Goal: Register for event/course

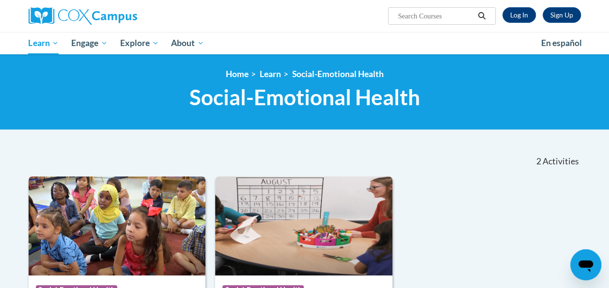
click at [59, 191] on img at bounding box center [117, 225] width 177 height 99
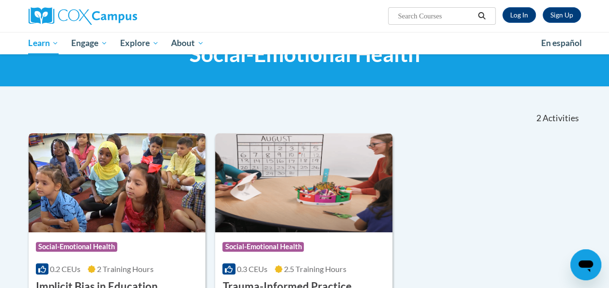
scroll to position [66, 0]
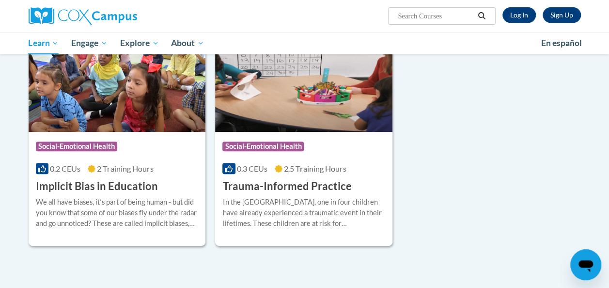
scroll to position [73, 0]
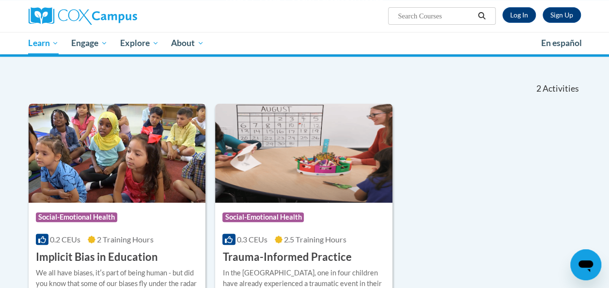
click at [54, 104] on img at bounding box center [117, 153] width 177 height 99
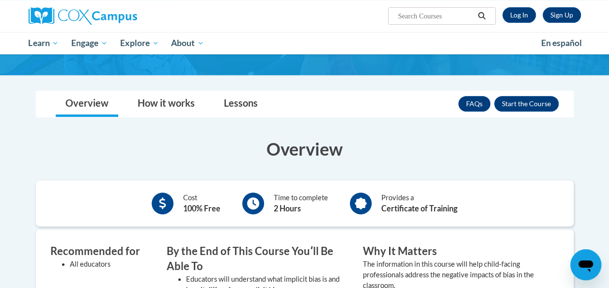
scroll to position [151, 0]
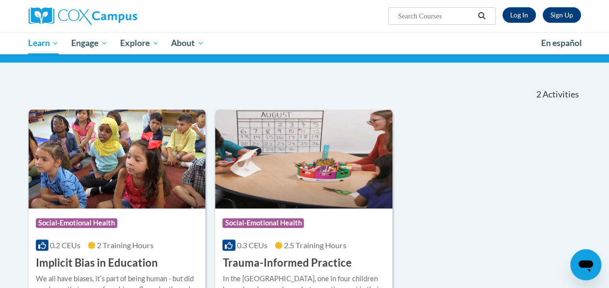
scroll to position [67, 0]
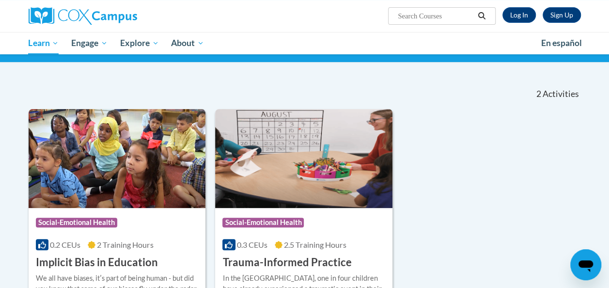
click at [517, 18] on link "Log In" at bounding box center [518, 14] width 33 height 15
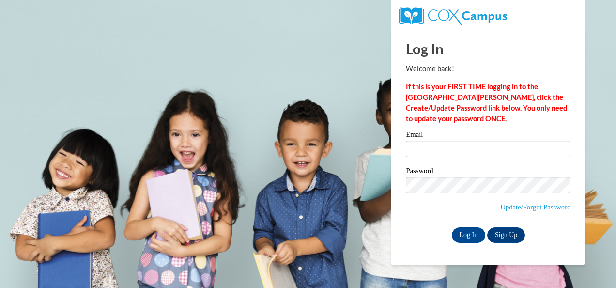
click at [425, 138] on label "Email" at bounding box center [488, 136] width 165 height 10
click at [425, 140] on input "Email" at bounding box center [488, 148] width 165 height 16
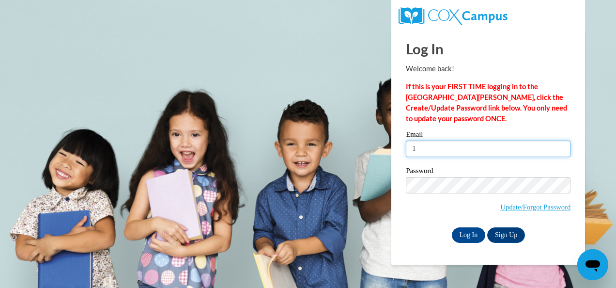
type input "1archway@comcast.net"
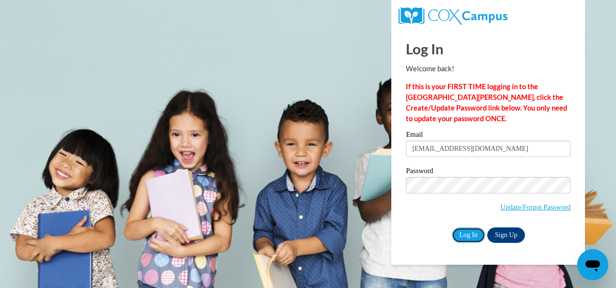
click at [466, 235] on input "Log In" at bounding box center [469, 234] width 34 height 15
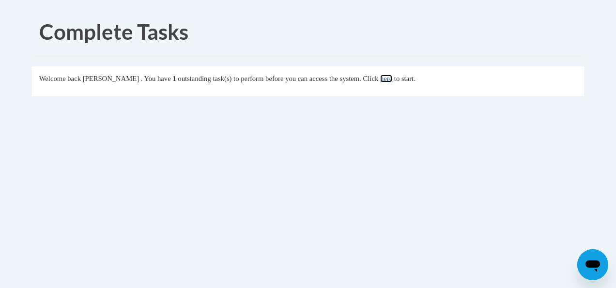
click at [392, 82] on link "here" at bounding box center [386, 79] width 12 height 8
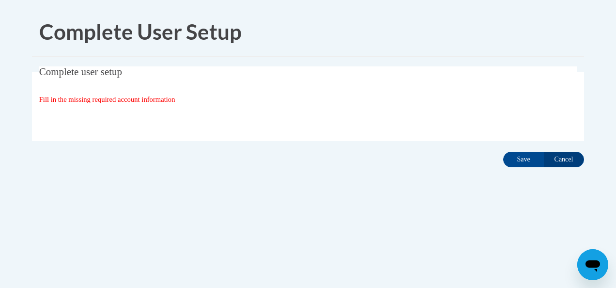
click at [153, 106] on fieldset "Complete user setup Fill in the missing required account information User Profi…" at bounding box center [308, 103] width 552 height 75
click at [523, 157] on input "Save" at bounding box center [523, 159] width 41 height 15
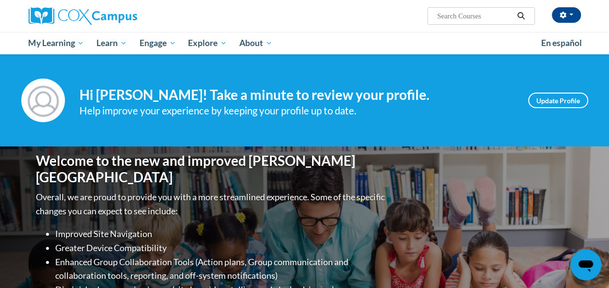
click at [466, 18] on input "Search..." at bounding box center [474, 16] width 77 height 12
type input "emotional health"
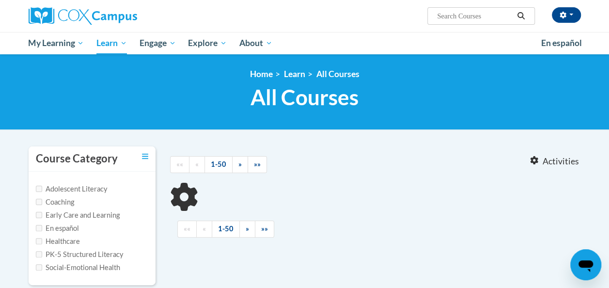
type input "emotional health"
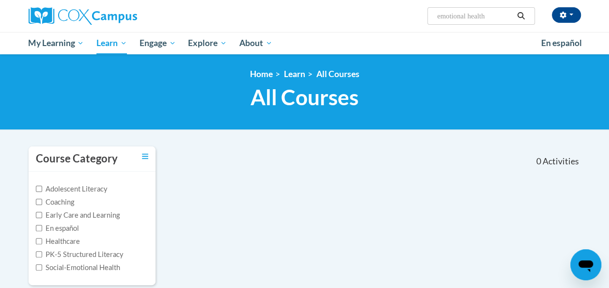
click at [12, 158] on body "Charisse Archibald (America/Chicago UTC-05:00) My Profile Inbox My Transcripts …" at bounding box center [304, 257] width 609 height 515
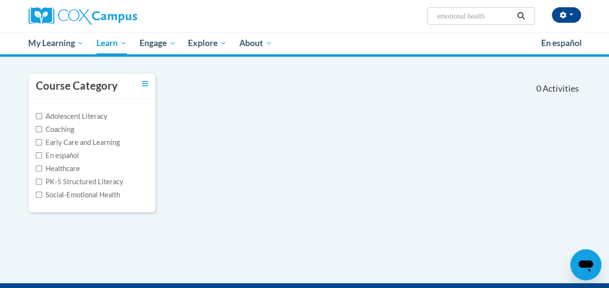
scroll to position [73, 0]
click at [39, 142] on input "Early Care and Learning" at bounding box center [39, 142] width 6 height 6
checkbox input "true"
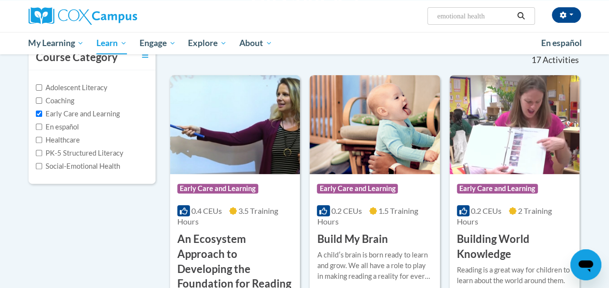
scroll to position [0, 0]
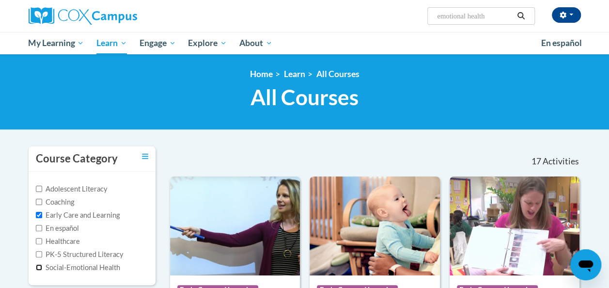
click at [39, 267] on input "Social-Emotional Health" at bounding box center [39, 267] width 6 height 6
checkbox input "true"
click at [39, 215] on input "Early Care and Learning" at bounding box center [39, 215] width 6 height 6
checkbox input "false"
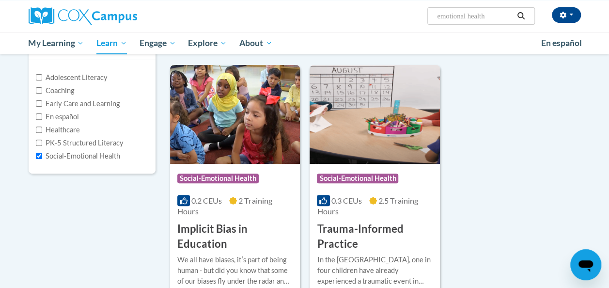
scroll to position [111, 0]
click at [257, 220] on div "Course Category: Social-Emotional Health 0.2 CEUs 2 Training Hours COURSE Impli…" at bounding box center [235, 208] width 130 height 88
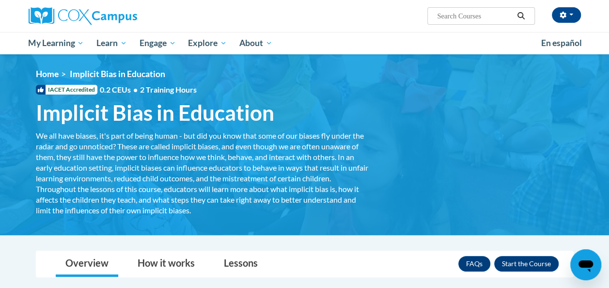
click at [419, 196] on div "<en>Home</en><fr>Accueil</fr><de>Zuhause</de><it>Casa</it><es>Casa</es><pt>Casa…" at bounding box center [304, 145] width 566 height 152
click at [525, 268] on button "Enroll" at bounding box center [526, 263] width 64 height 15
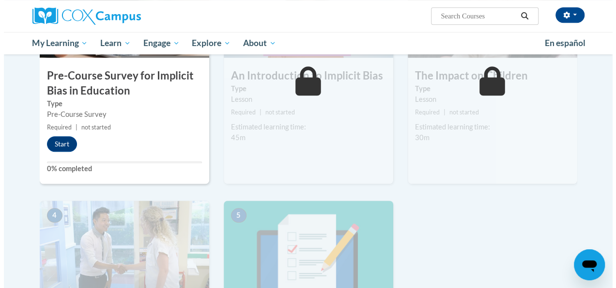
scroll to position [292, 0]
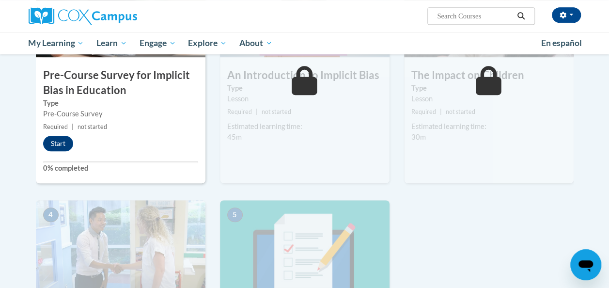
click at [66, 139] on button "Start" at bounding box center [58, 143] width 30 height 15
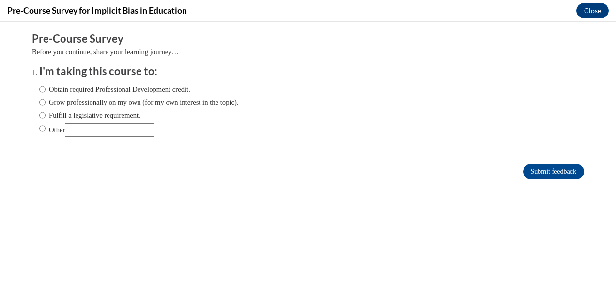
scroll to position [0, 0]
click at [39, 103] on input "Grow professionally on my own (for my own interest in the topic)." at bounding box center [42, 102] width 6 height 11
radio input "true"
click at [548, 179] on form "Pre-Course Survey Before you continue, share your learning journey… I'm taking …" at bounding box center [308, 110] width 552 height 158
click at [546, 185] on form "Pre-Course Survey Before you continue, share your learning journey… I'm taking …" at bounding box center [308, 110] width 552 height 158
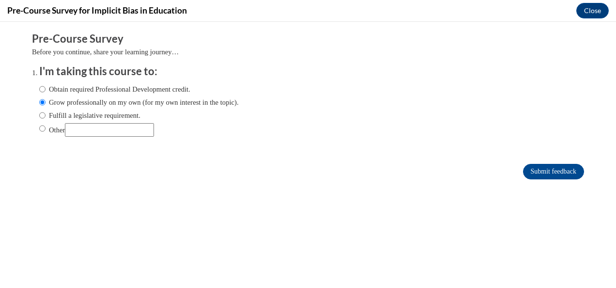
click at [544, 177] on input "Submit feedback" at bounding box center [553, 171] width 61 height 15
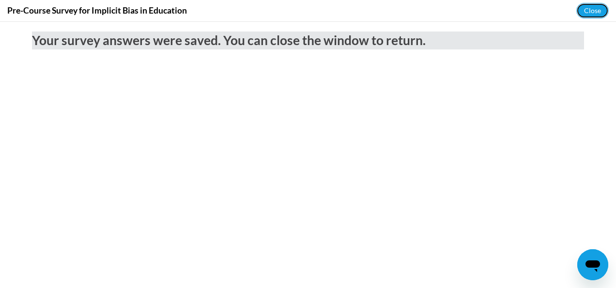
click at [592, 11] on button "Close" at bounding box center [592, 10] width 32 height 15
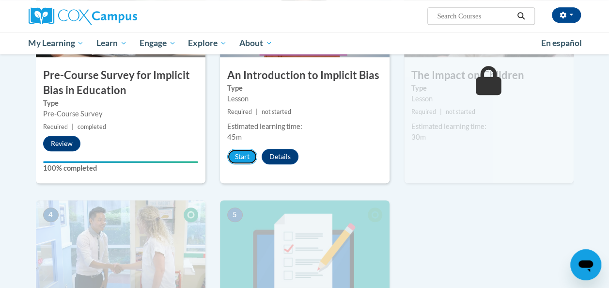
click at [247, 156] on button "Start" at bounding box center [242, 156] width 30 height 15
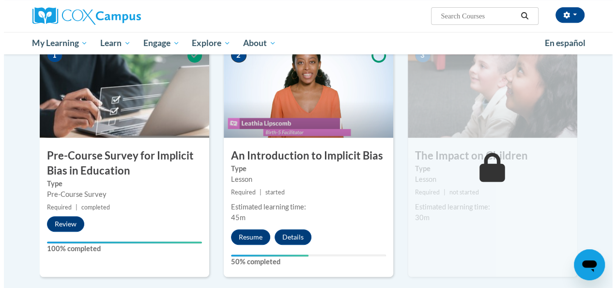
scroll to position [211, 0]
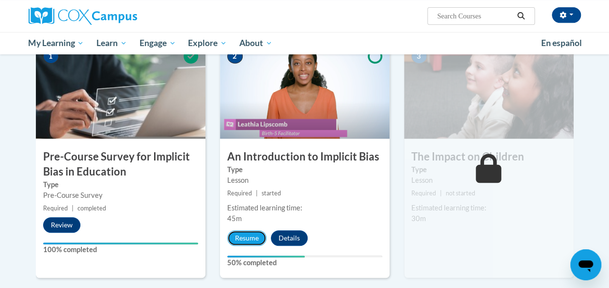
click at [246, 233] on button "Resume" at bounding box center [246, 237] width 39 height 15
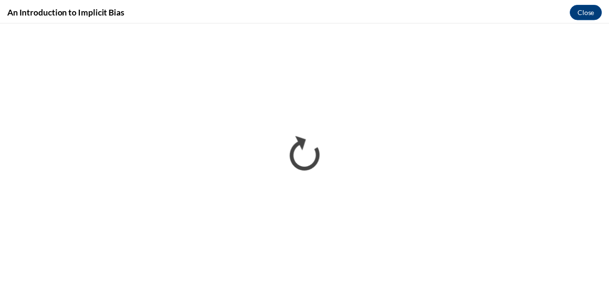
scroll to position [0, 0]
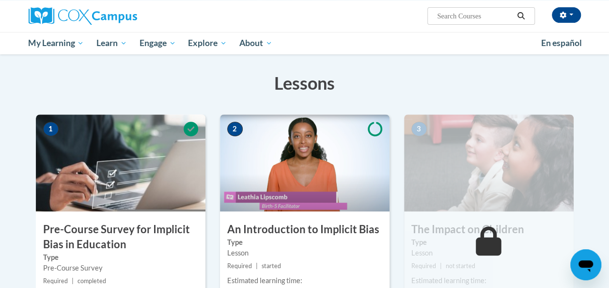
scroll to position [141, 0]
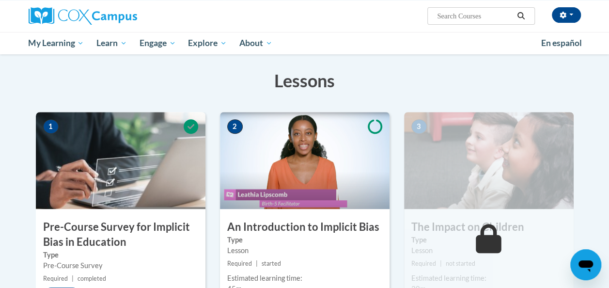
click at [284, 203] on img at bounding box center [304, 160] width 169 height 97
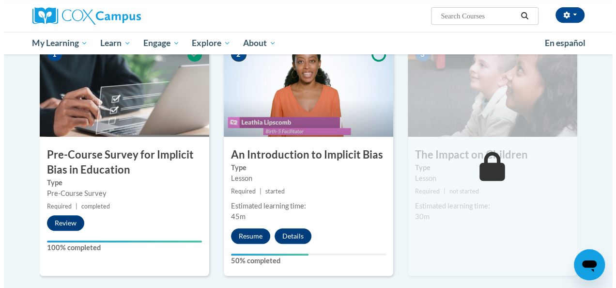
scroll to position [214, 0]
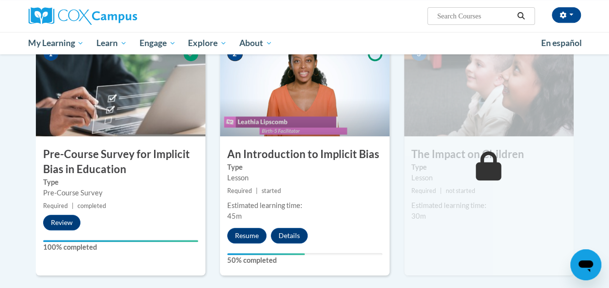
click at [243, 238] on button "Resume" at bounding box center [246, 235] width 39 height 15
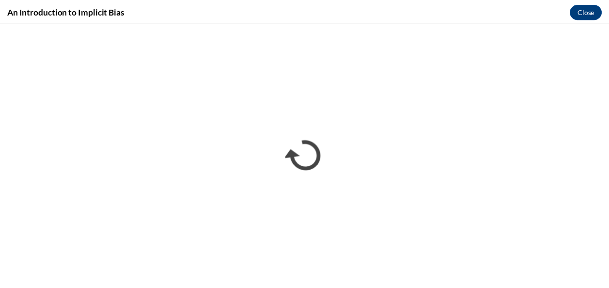
scroll to position [0, 0]
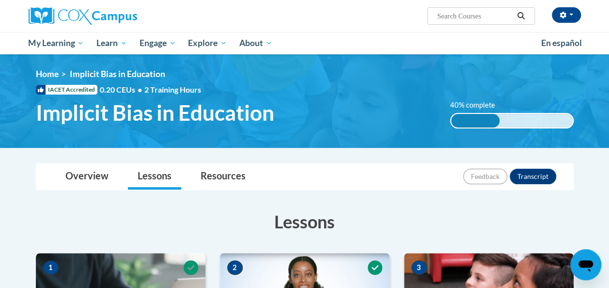
click at [416, 221] on h3 "Lessons" at bounding box center [304, 221] width 537 height 24
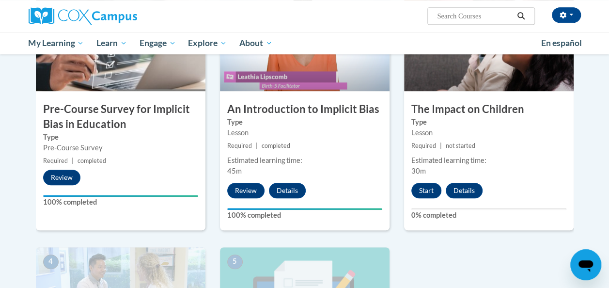
scroll to position [259, 0]
click at [481, 267] on div "1 Pre-Course Survey for Implicit Bias in Education Type Pre-Course Survey Requi…" at bounding box center [305, 232] width 552 height 476
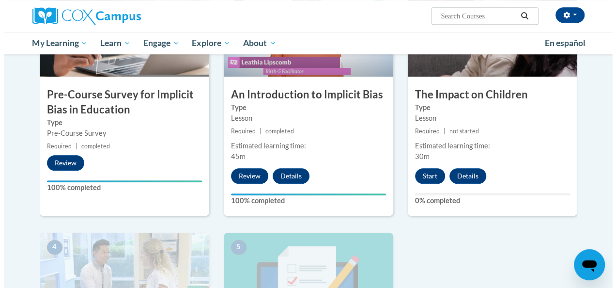
scroll to position [273, 0]
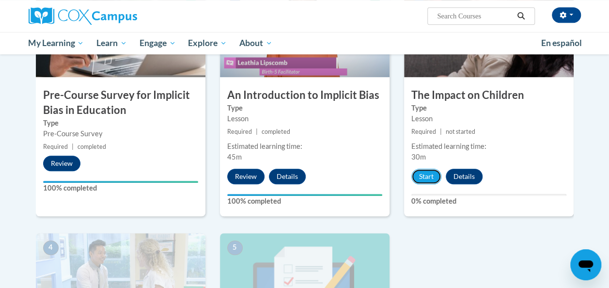
click at [427, 174] on button "Start" at bounding box center [426, 175] width 30 height 15
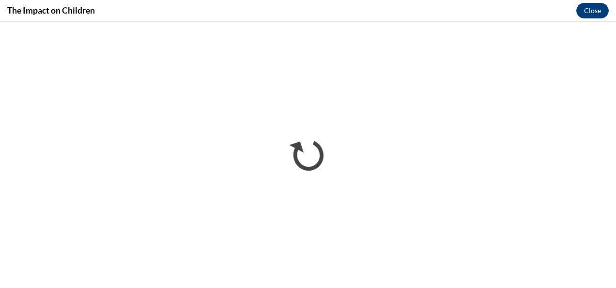
scroll to position [0, 0]
